Goal: Communication & Community: Answer question/provide support

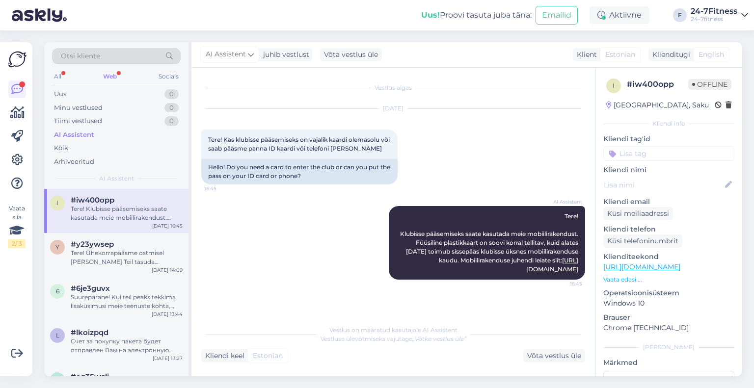
click at [113, 74] on div "Web" at bounding box center [110, 76] width 18 height 13
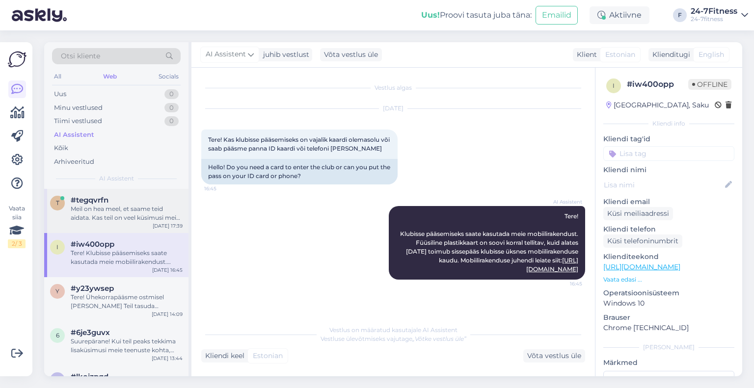
click at [120, 211] on div "Meil on hea meel, et saame teid aidata. Kas teil on veel küsimusi meie teenuste…" at bounding box center [127, 214] width 112 height 18
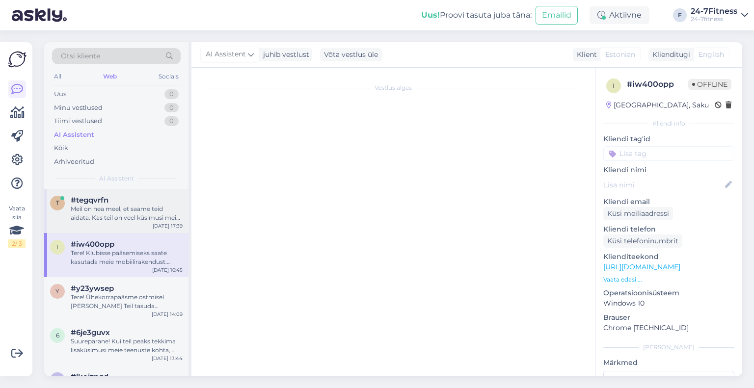
click at [124, 218] on div "Meil on hea meel, et saame teid aidata. Kas teil on veel küsimusi meie teenuste…" at bounding box center [127, 214] width 112 height 18
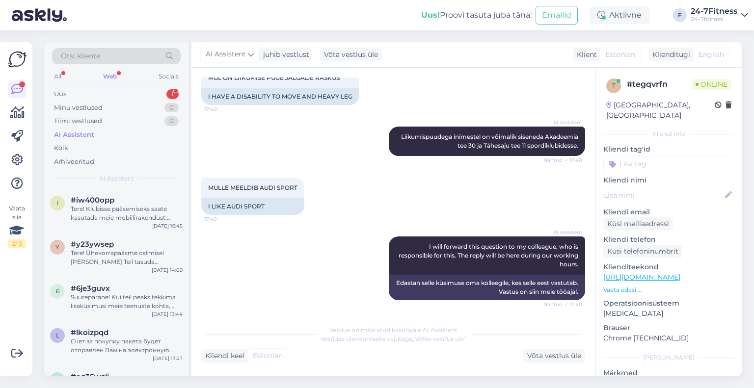
scroll to position [394, 0]
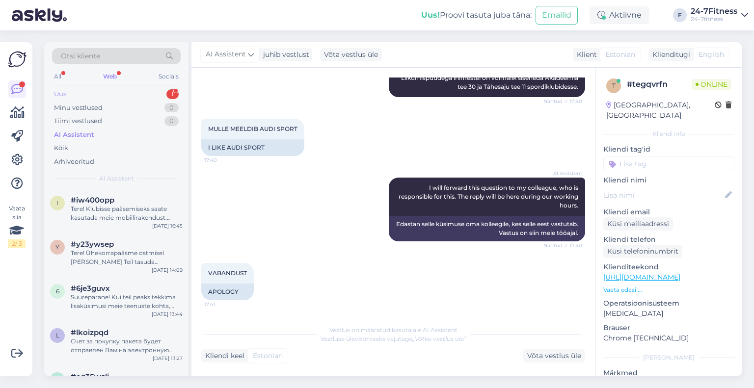
click at [118, 88] on div "Uus 1" at bounding box center [116, 94] width 129 height 14
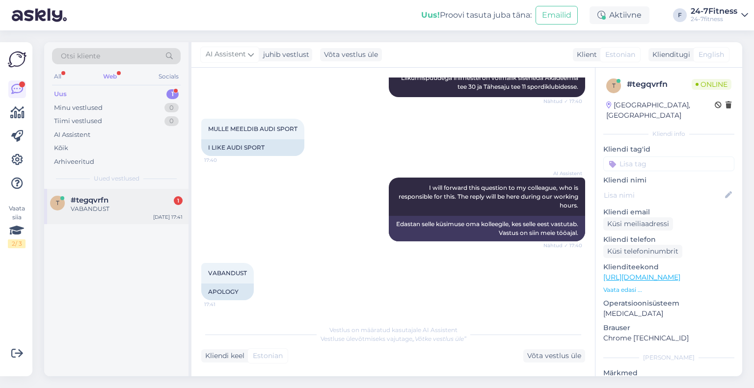
click at [137, 205] on div "VABANDUST" at bounding box center [127, 209] width 112 height 9
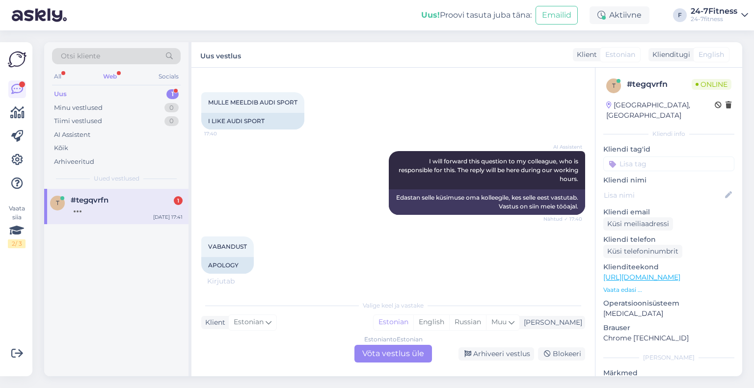
scroll to position [487, 0]
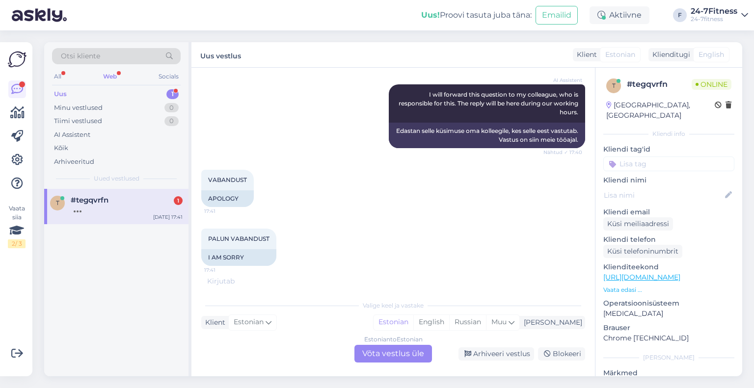
click at [108, 82] on div "Web" at bounding box center [110, 76] width 18 height 13
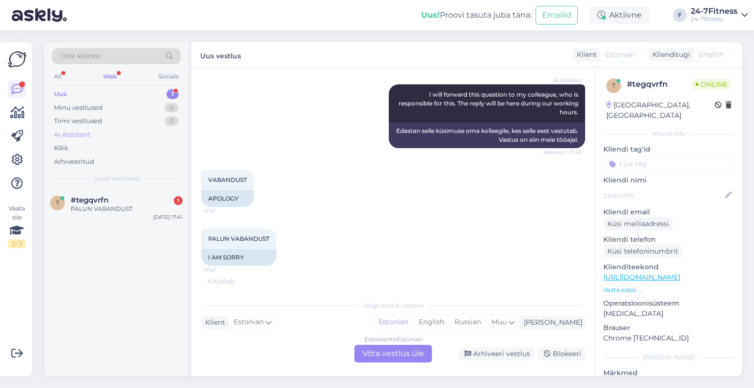
click at [80, 136] on div "AI Assistent" at bounding box center [72, 135] width 36 height 10
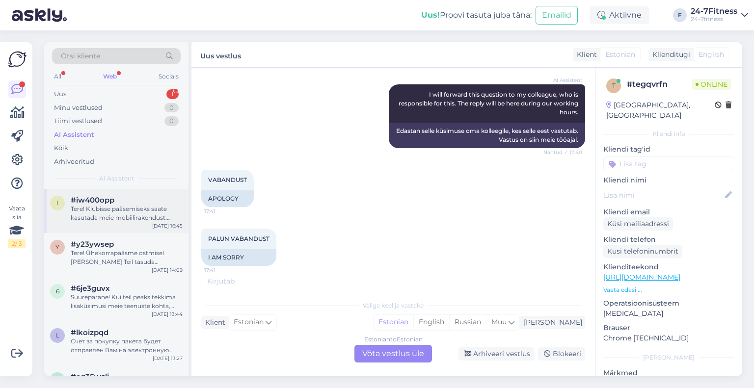
click at [114, 215] on div "Tere! Klubisse pääsemiseks saate kasutada meie mobiilirakendust. Füüsiline plas…" at bounding box center [127, 214] width 112 height 18
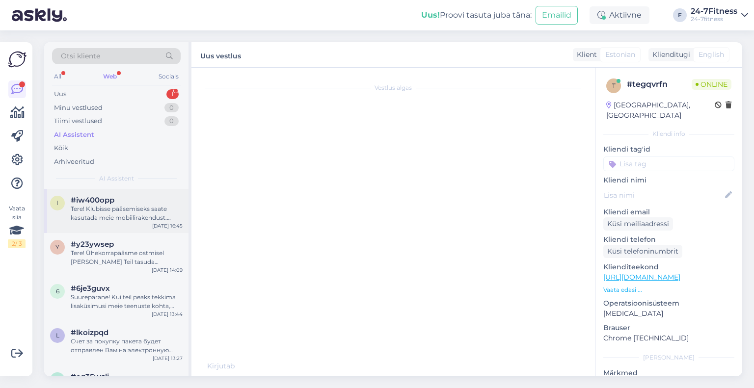
scroll to position [0, 0]
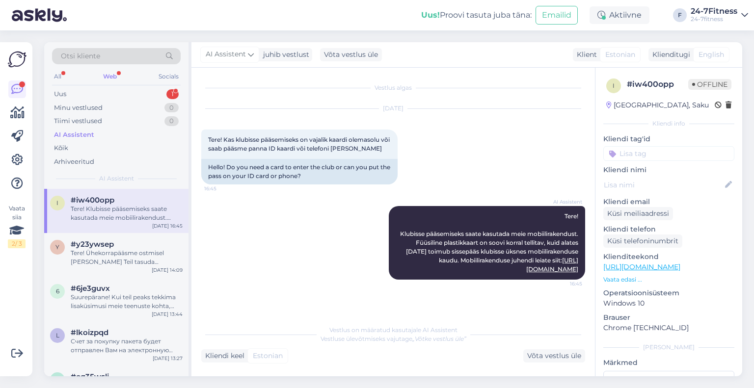
click at [114, 74] on div "Web" at bounding box center [110, 76] width 18 height 13
click at [134, 96] on div "Uus 1" at bounding box center [116, 94] width 129 height 14
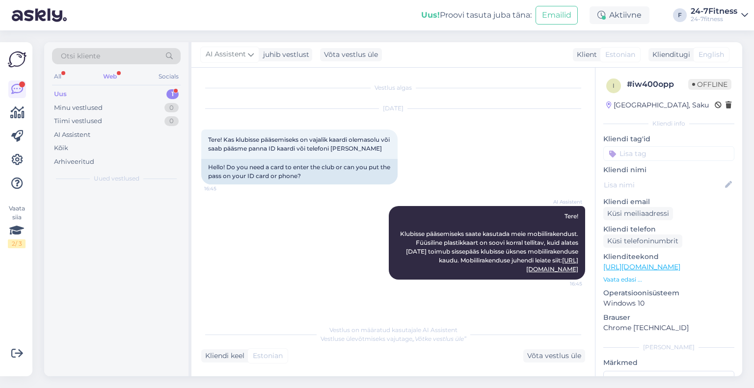
click at [135, 232] on div at bounding box center [116, 283] width 144 height 188
click at [131, 218] on div "t #tegqvrfn 2 MILLAL TE AVATUD OLEDE [DATE] 17:42" at bounding box center [116, 206] width 144 height 35
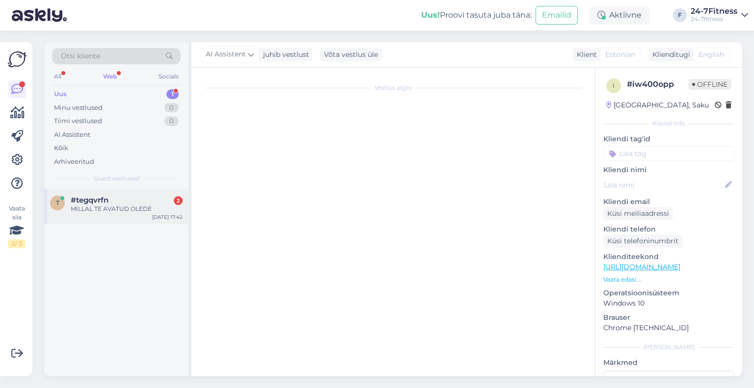
click at [151, 215] on div "t #tegqvrfn 2 MILLAL TE AVATUD OLEDE [DATE] 17:42" at bounding box center [116, 206] width 144 height 35
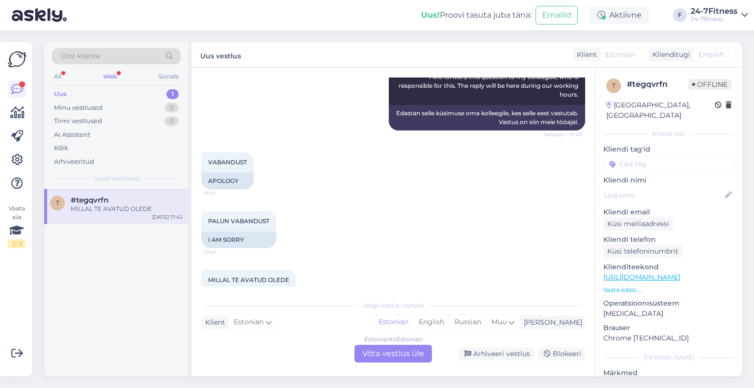
scroll to position [536, 0]
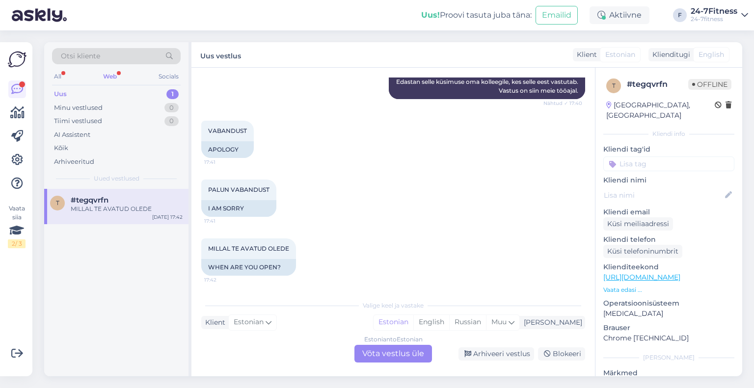
click at [412, 354] on div "Estonian to Estonian Võta vestlus üle" at bounding box center [394, 354] width 78 height 18
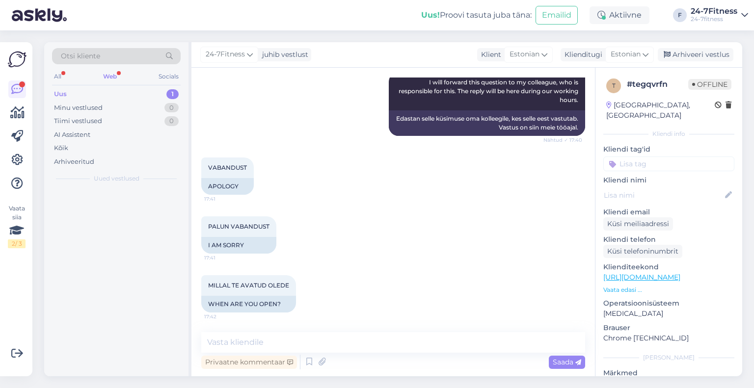
scroll to position [499, 0]
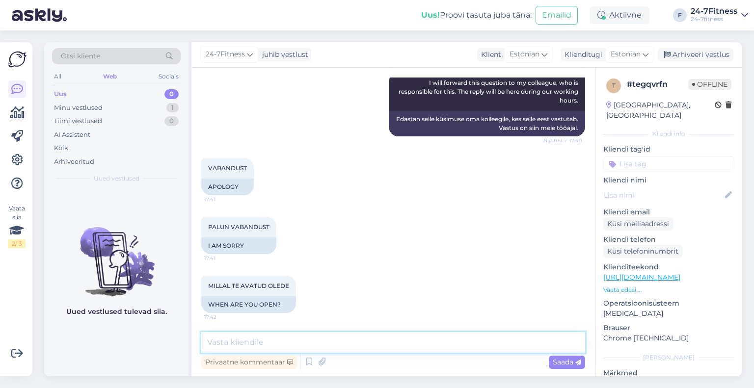
click at [385, 343] on textarea at bounding box center [393, 342] width 384 height 21
click at [412, 340] on textarea at bounding box center [393, 342] width 384 height 21
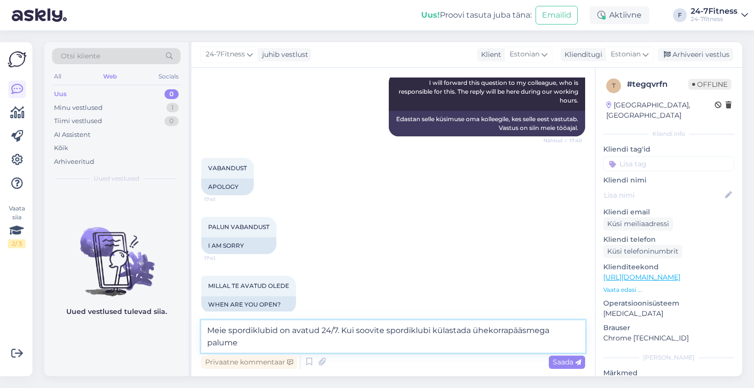
scroll to position [511, 0]
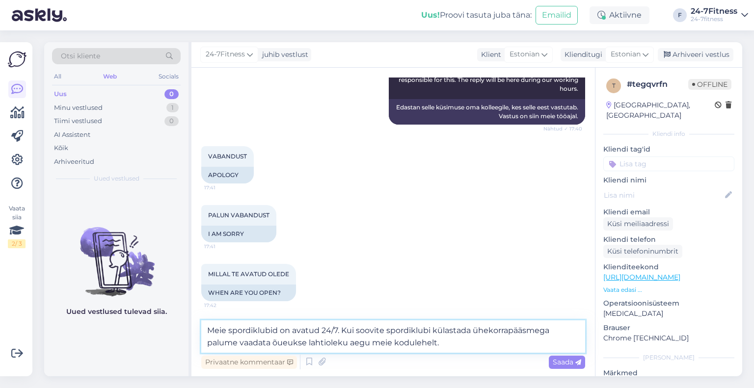
click at [444, 345] on textarea "Meie spordiklubid on avatud 24/7. Kui soovite spordiklubi külastada ühekorrapää…" at bounding box center [393, 337] width 384 height 32
click at [350, 346] on textarea "Meie spordiklubid on avatud 24/7. Kui soovite spordiklubi külastada ühekorrapää…" at bounding box center [393, 337] width 384 height 32
type textarea "Meie spordiklubid on avatud 24/7. Kui soovite spordiklubi külastada ühekorrapää…"
click at [558, 357] on div "Saada" at bounding box center [567, 362] width 36 height 13
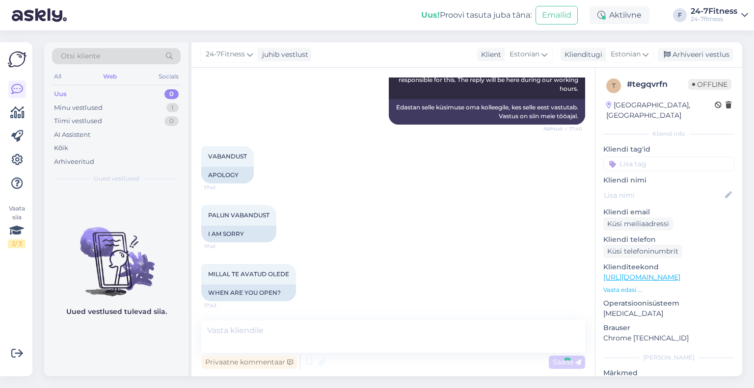
scroll to position [559, 0]
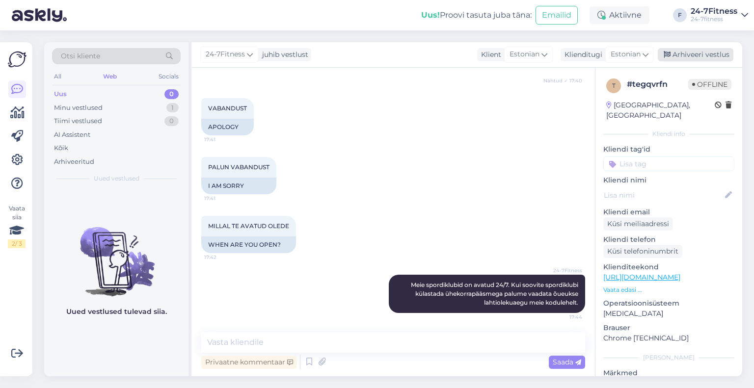
click at [703, 56] on div "Arhiveeri vestlus" at bounding box center [696, 54] width 76 height 13
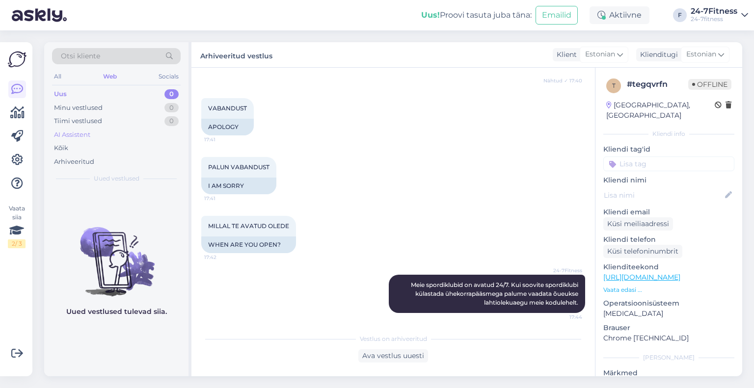
click at [72, 139] on div "AI Assistent" at bounding box center [116, 135] width 129 height 14
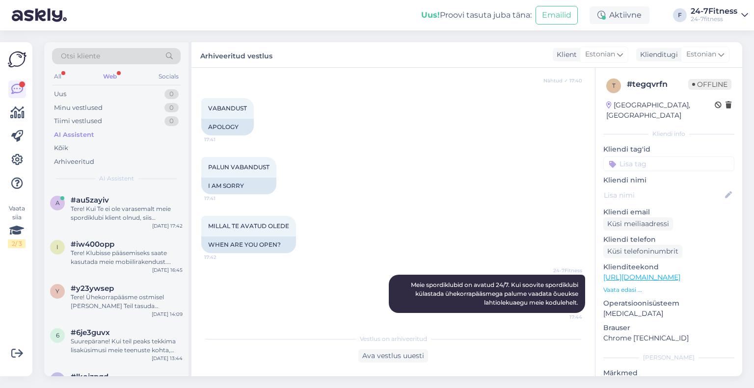
click at [113, 77] on div "Web" at bounding box center [110, 76] width 18 height 13
click at [109, 210] on div "Tere! [PERSON_NAME] jõudnud spordiklubisse, tuleb iseteenindusarvutist välja pr…" at bounding box center [127, 214] width 112 height 18
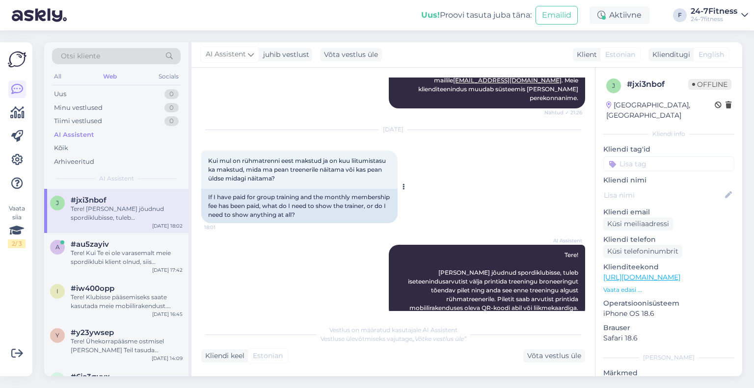
scroll to position [1045, 0]
click at [116, 66] on div "Otsi kliente" at bounding box center [116, 59] width 129 height 22
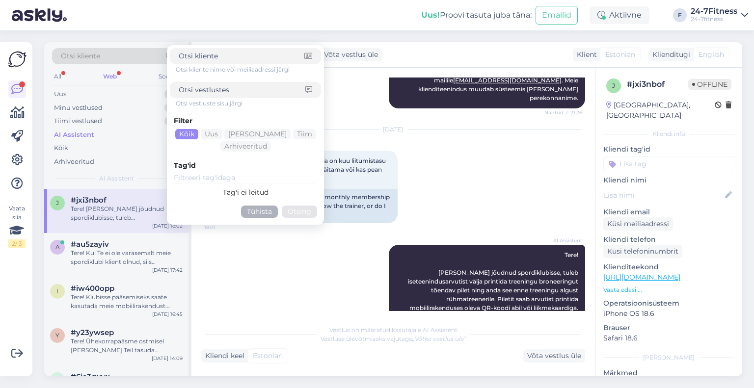
click at [115, 75] on div "Web" at bounding box center [110, 76] width 18 height 13
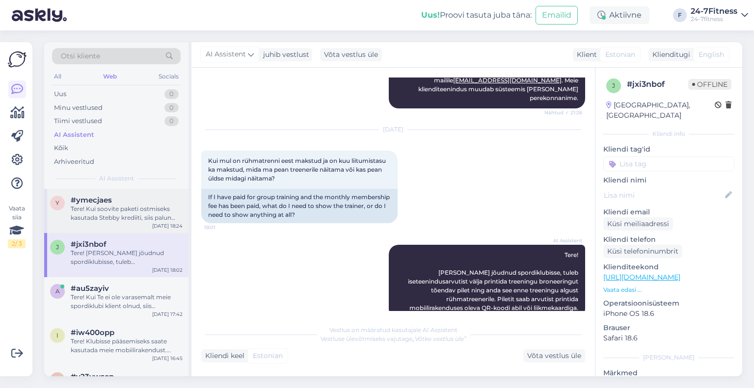
click at [124, 200] on div "#ymecjaes" at bounding box center [127, 200] width 112 height 9
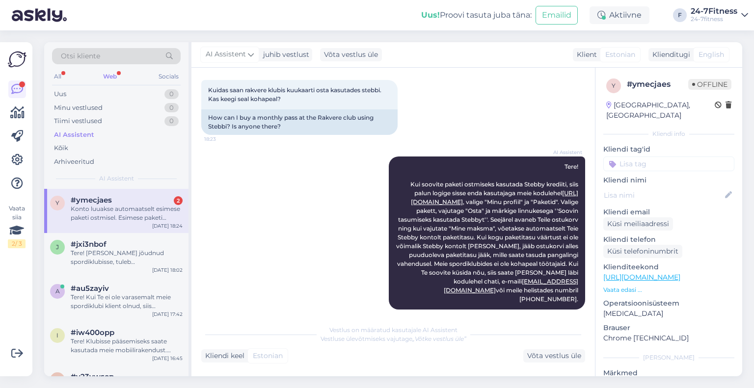
scroll to position [447, 0]
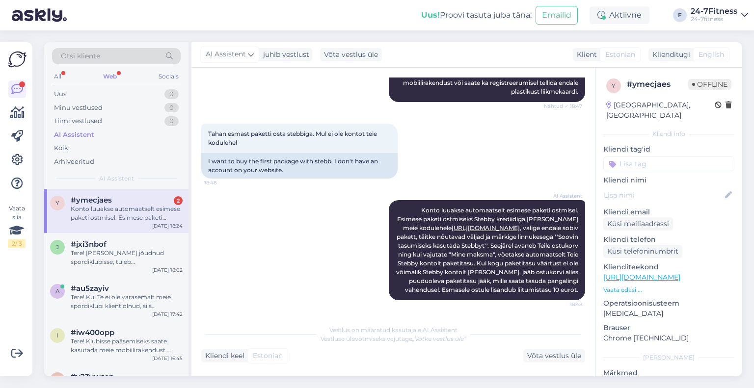
click at [128, 198] on div "#ymecjaes 2" at bounding box center [127, 200] width 112 height 9
click at [134, 202] on div "#ymecjaes 2" at bounding box center [127, 200] width 112 height 9
click at [108, 76] on div "Web" at bounding box center [110, 76] width 18 height 13
click at [97, 209] on div "Konto luuakse automaatselt esimese paketi ostmisel. Esimese paketi ostmiseks St…" at bounding box center [127, 214] width 112 height 18
